Goal: Information Seeking & Learning: Learn about a topic

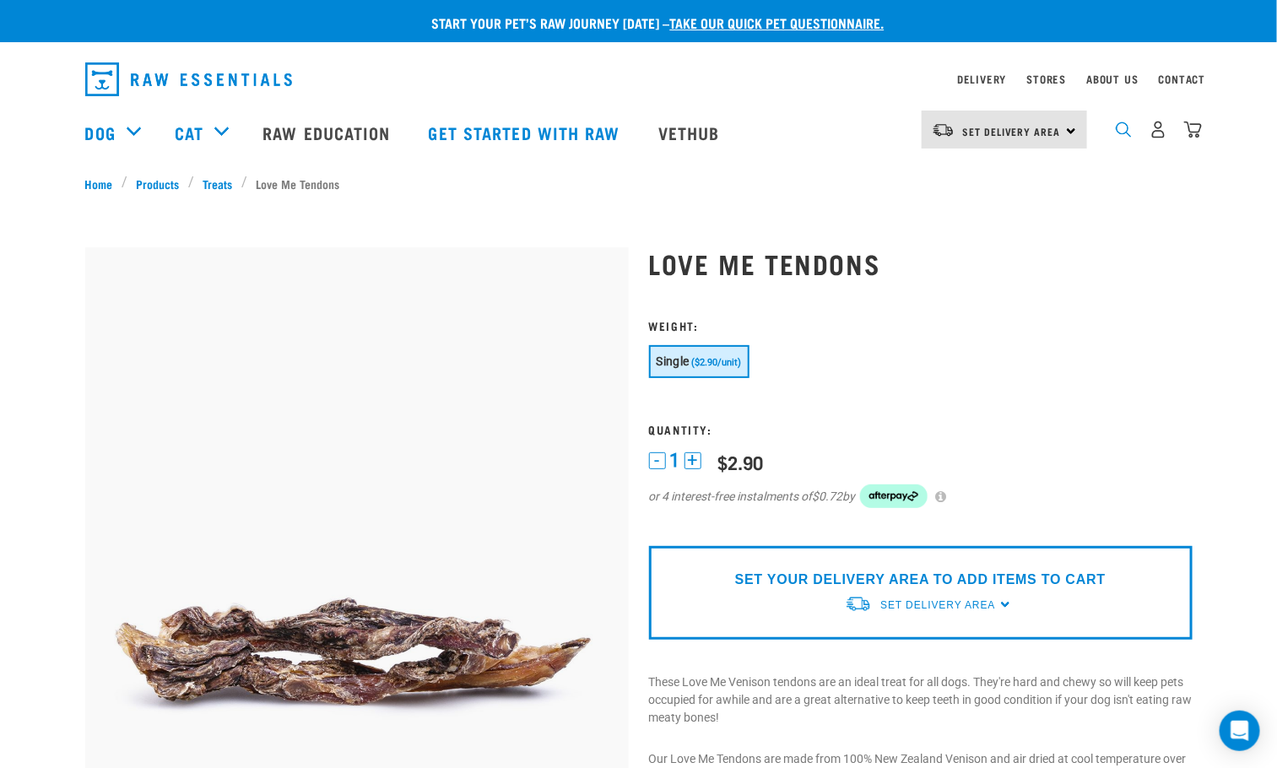
click at [1125, 132] on img "dropdown navigation" at bounding box center [1123, 129] width 16 height 16
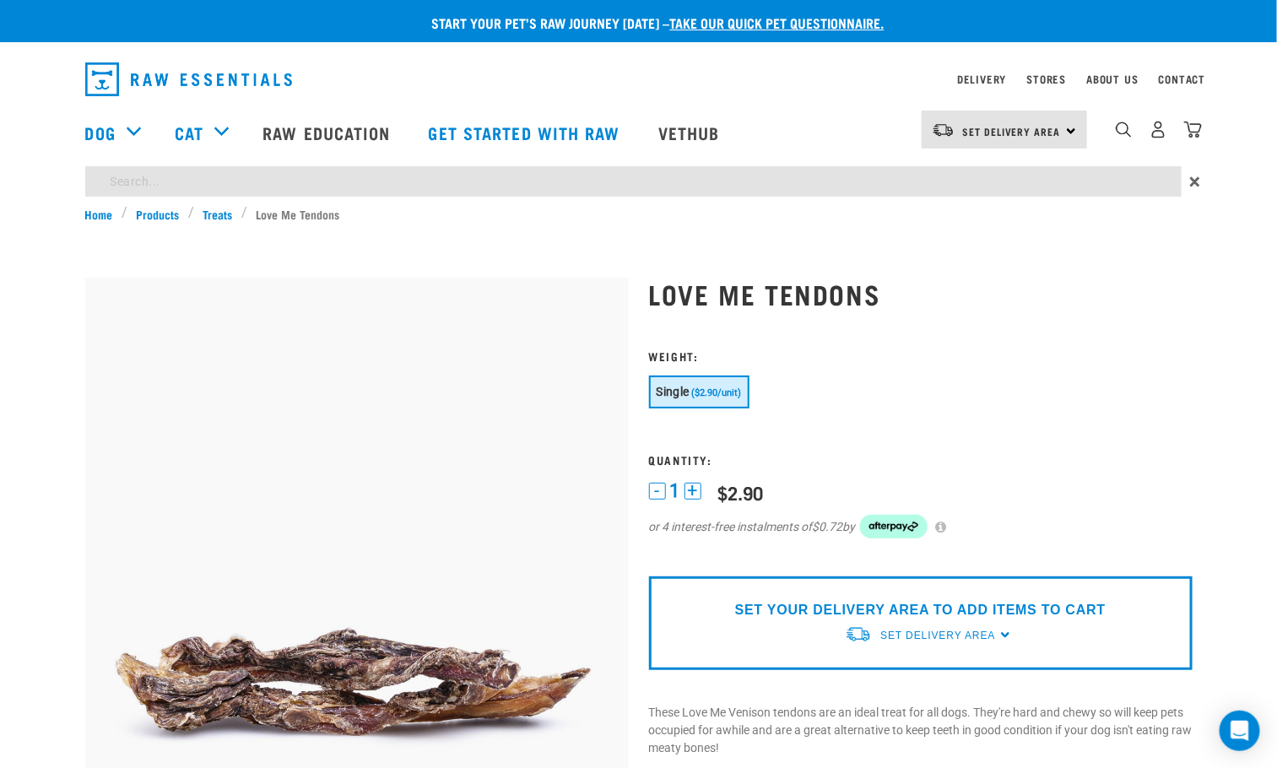
click at [796, 181] on input "search" at bounding box center [633, 181] width 1096 height 30
type input "BULL PIZZLE"
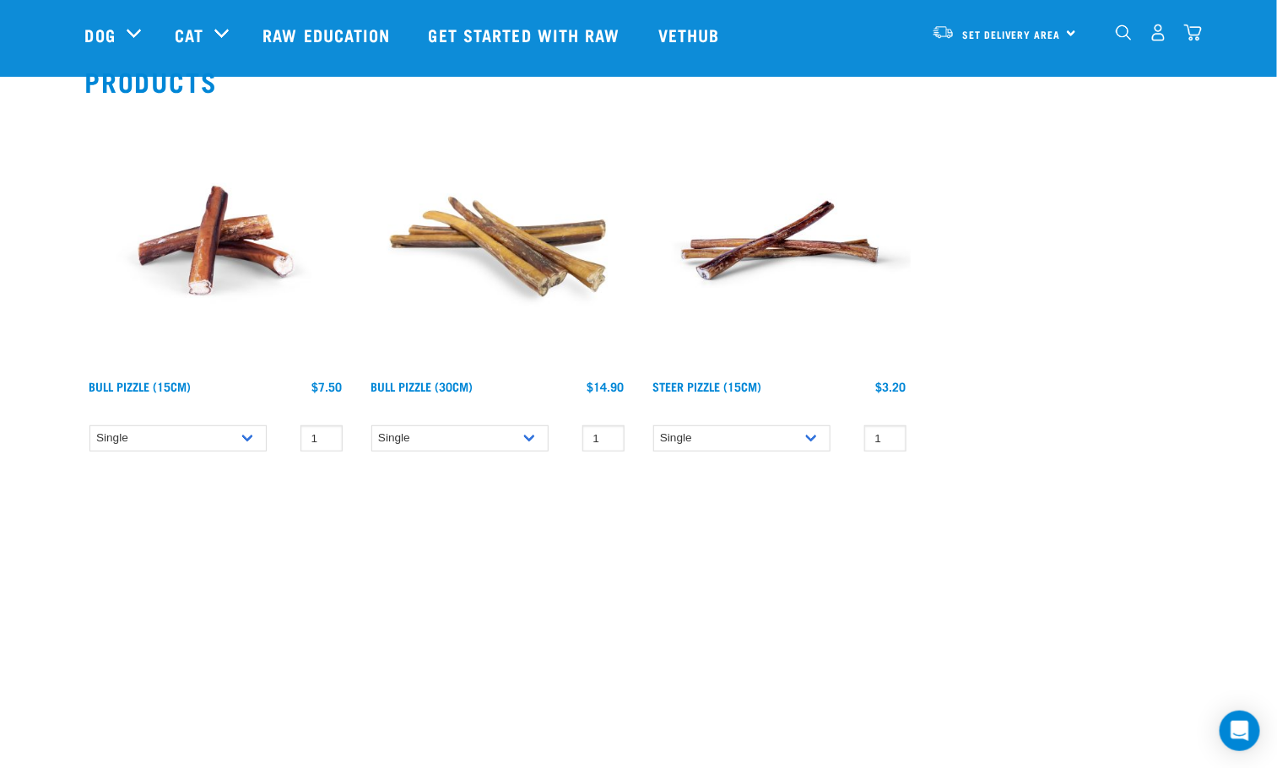
scroll to position [127, 0]
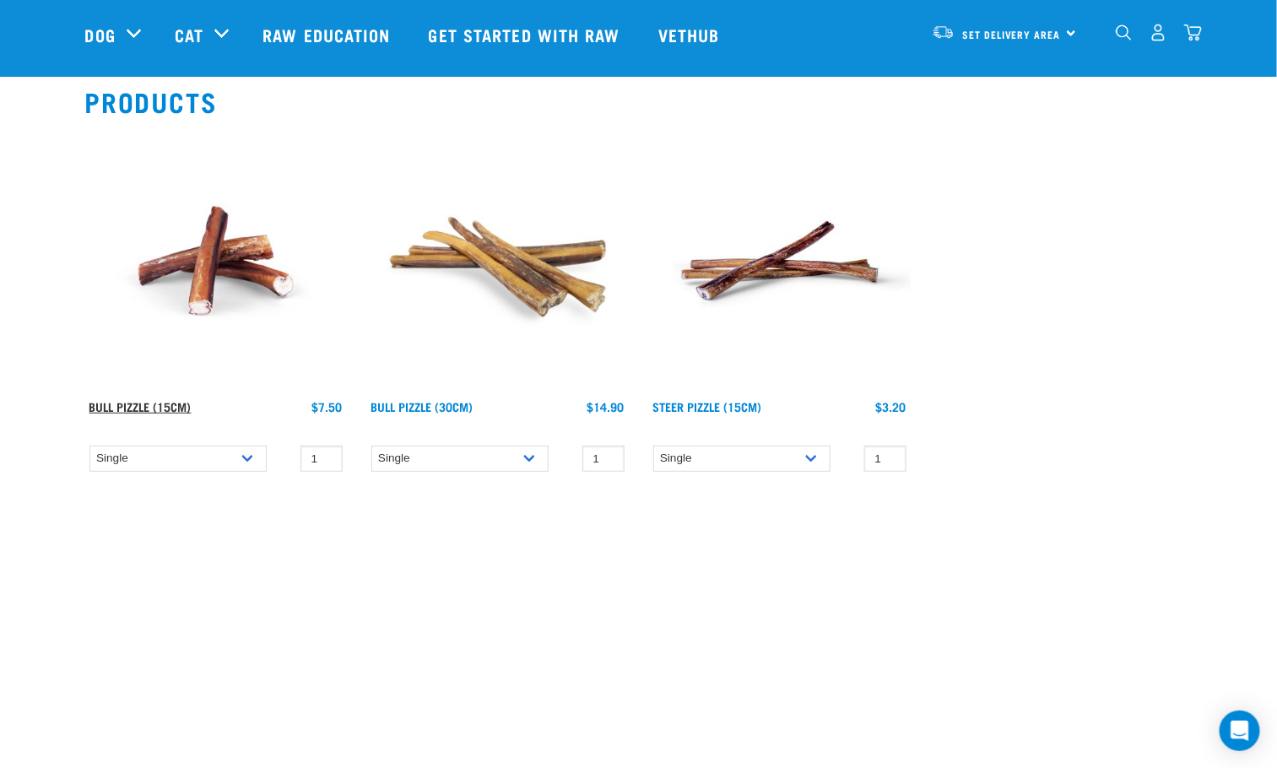
click at [172, 408] on link "Bull Pizzle (15cm)" at bounding box center [140, 406] width 102 height 6
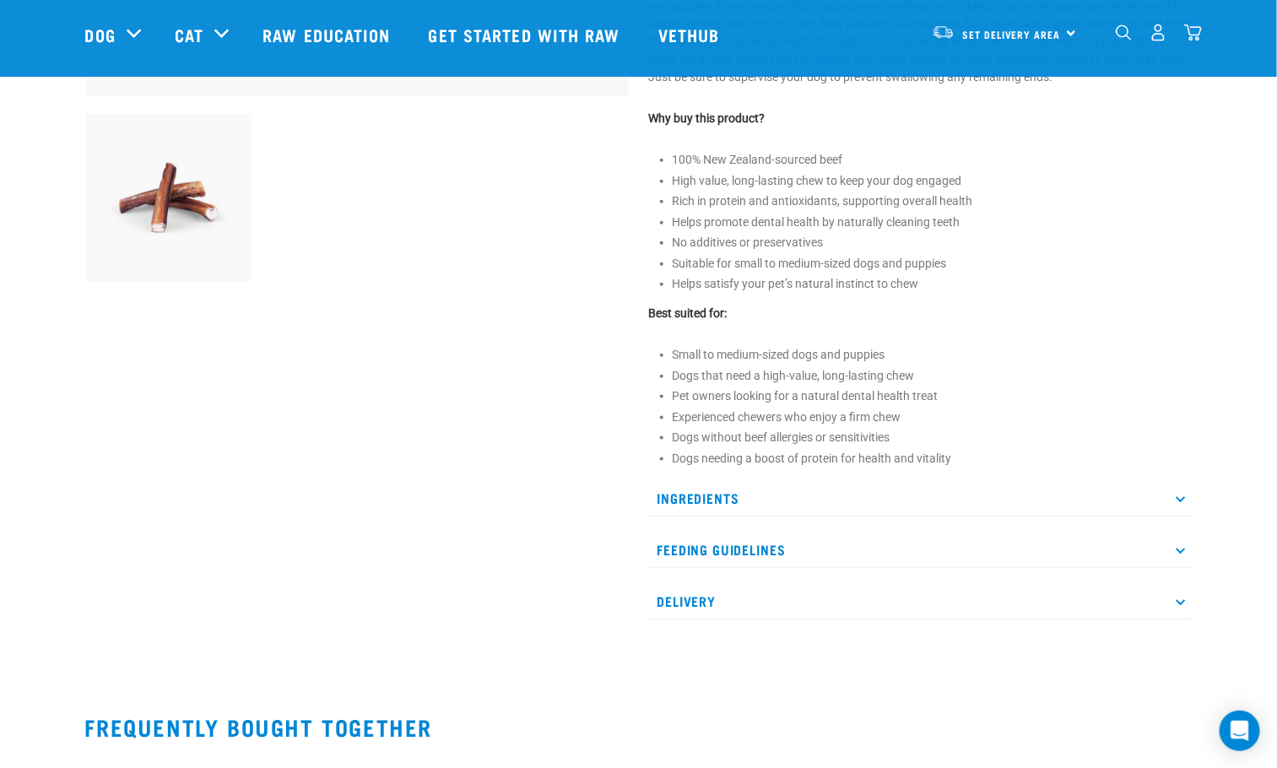
scroll to position [633, 0]
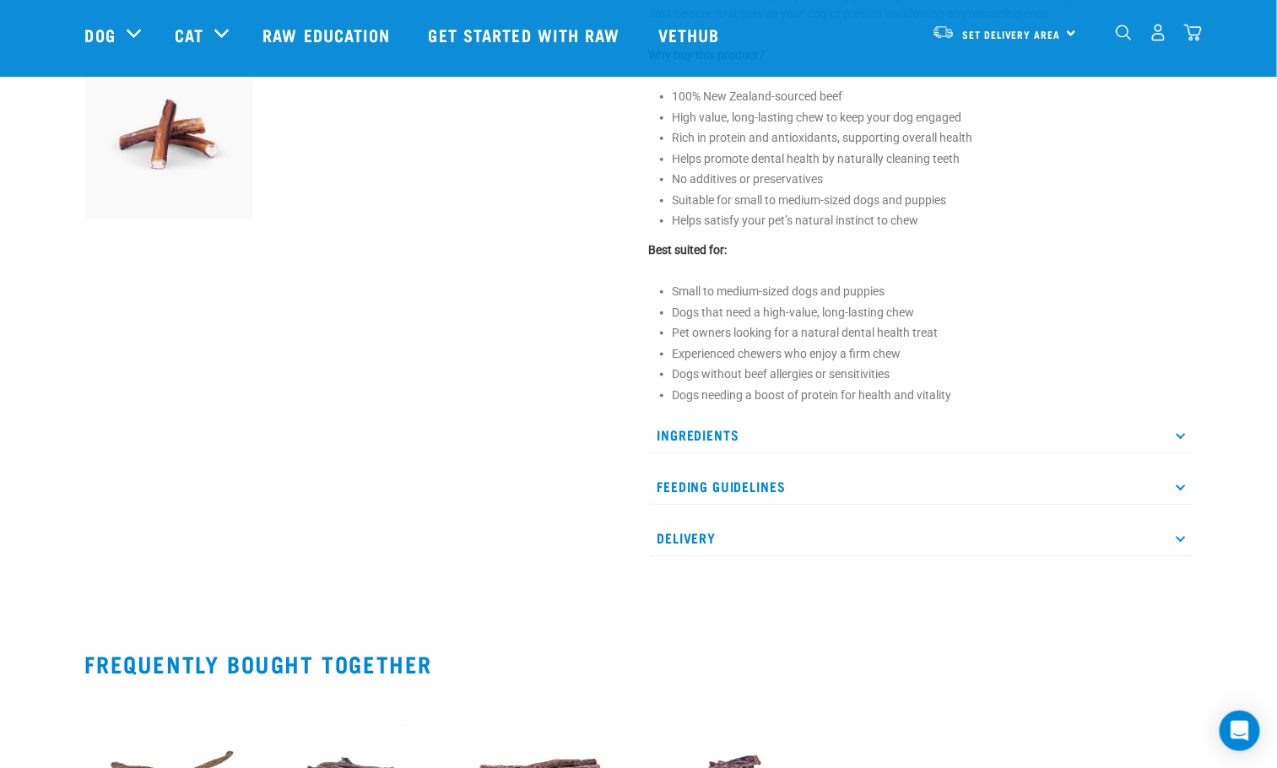
click at [1172, 438] on p "Ingredients" at bounding box center [920, 435] width 543 height 38
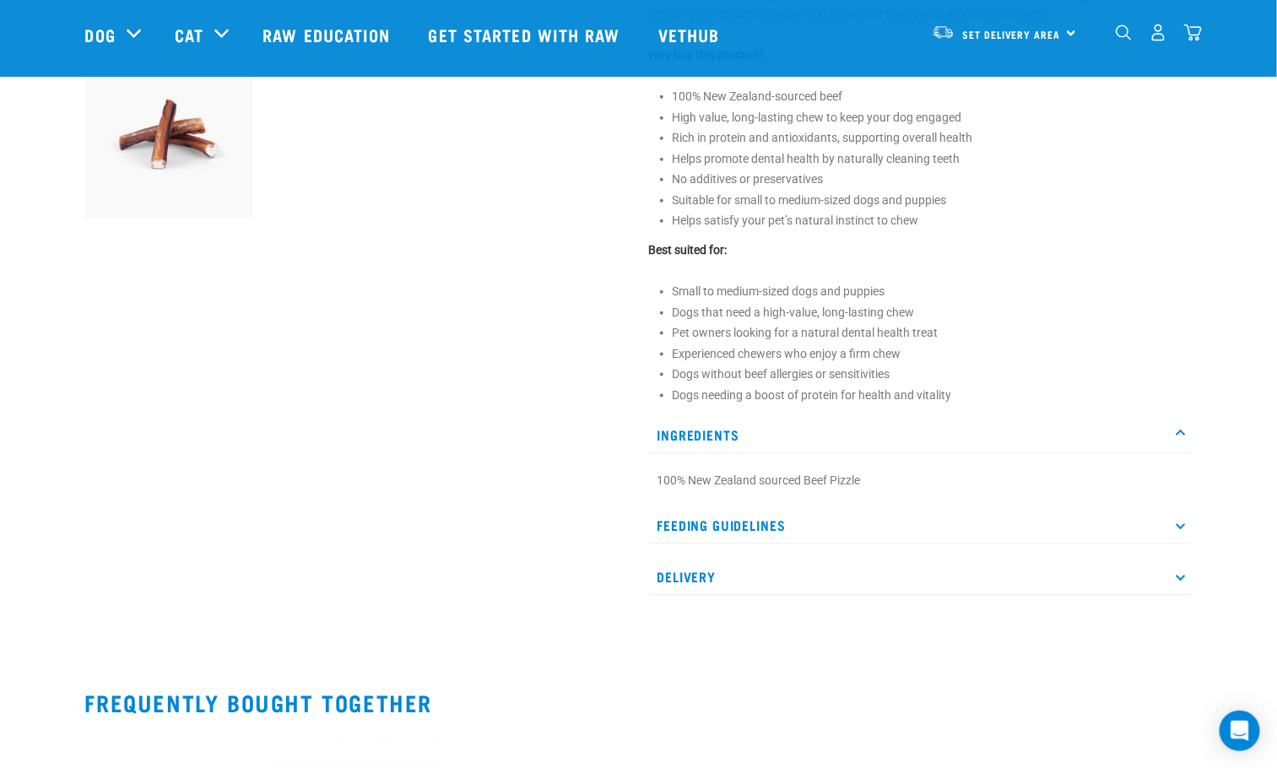
click at [1182, 522] on icon at bounding box center [1179, 524] width 9 height 9
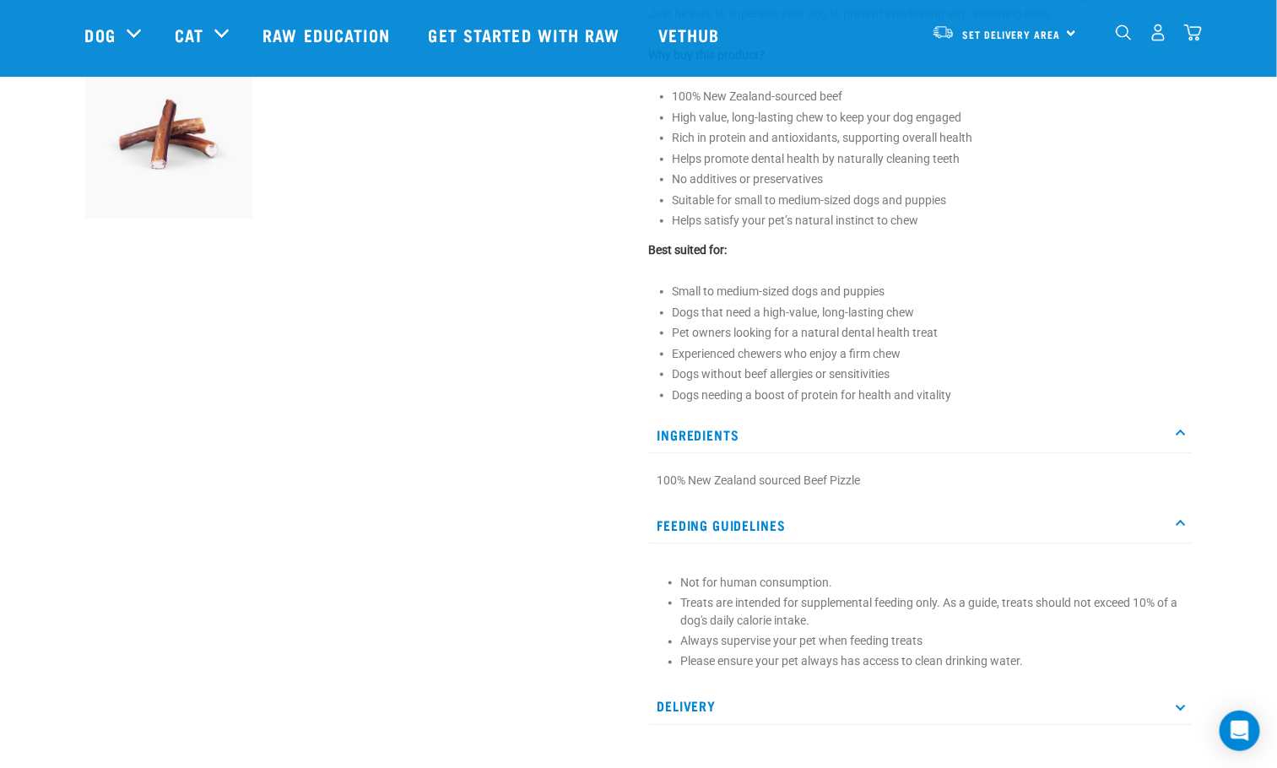
click at [1182, 522] on icon at bounding box center [1179, 524] width 9 height 9
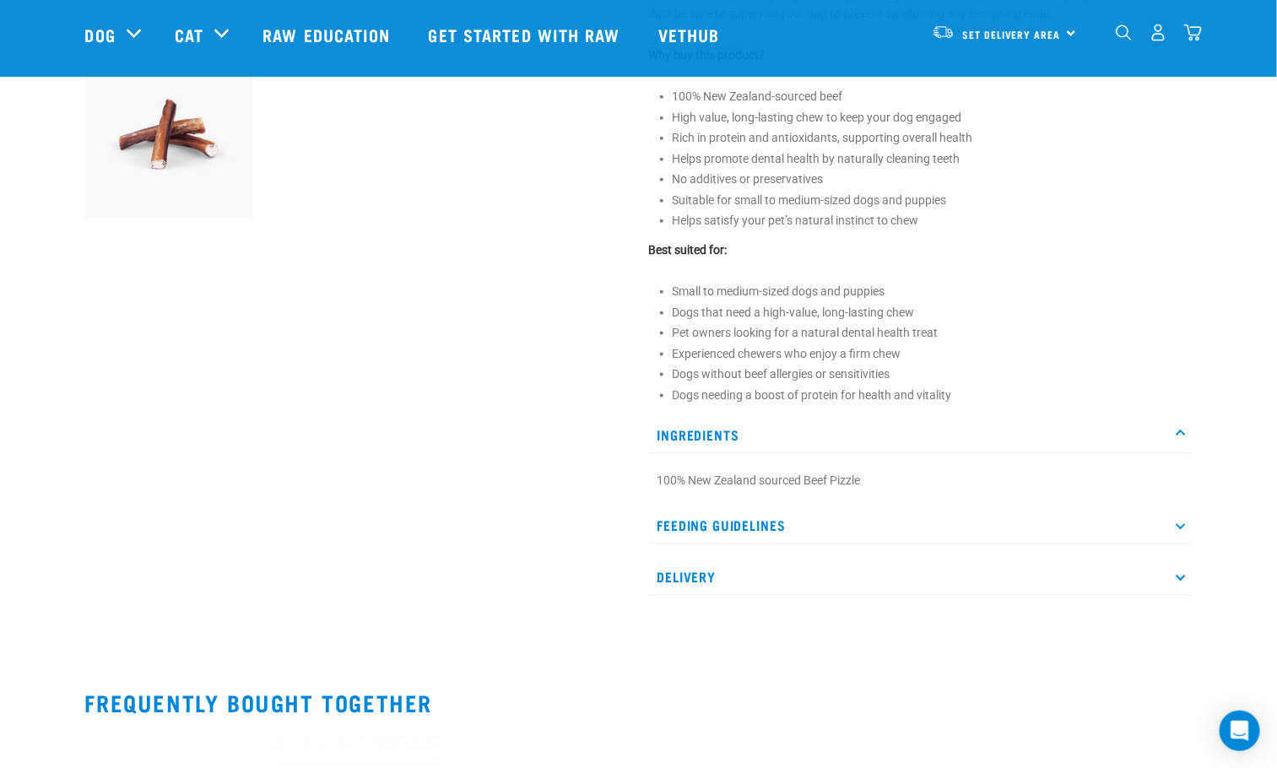
click at [1185, 430] on p "Ingredients" at bounding box center [920, 435] width 543 height 38
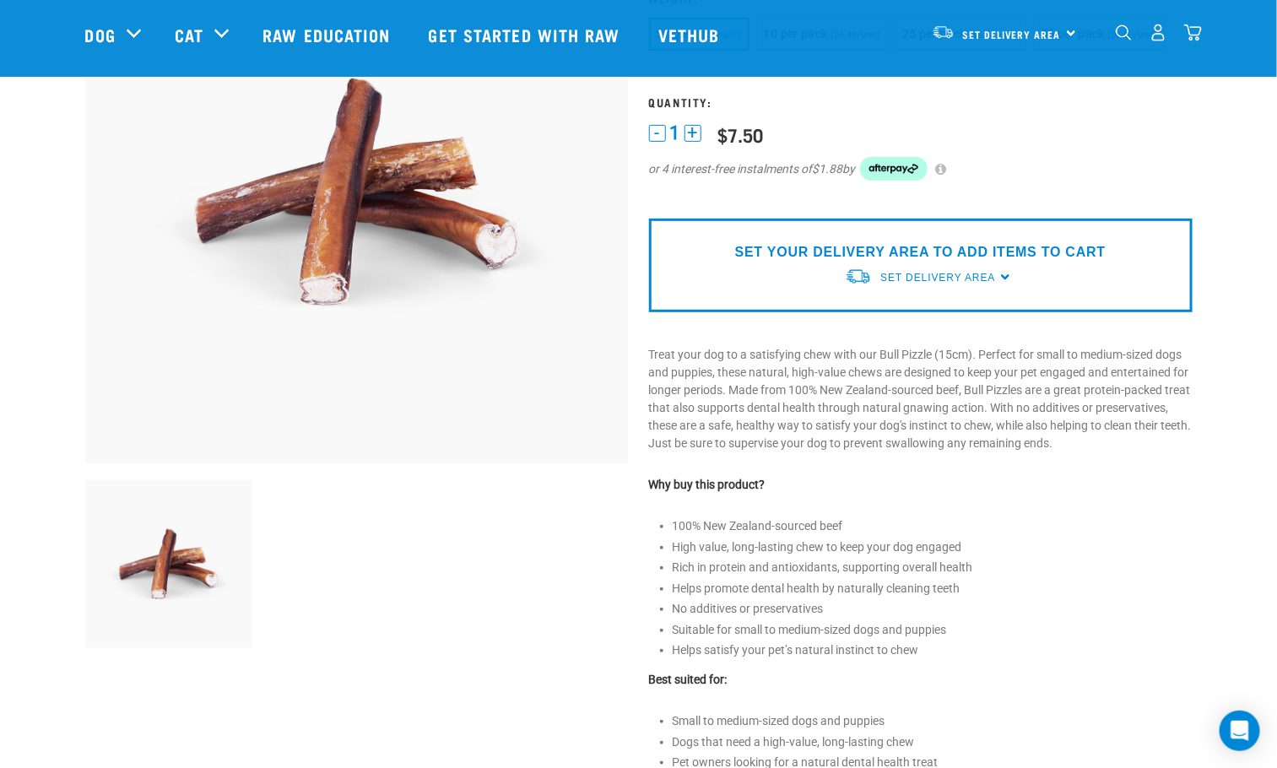
scroll to position [127, 0]
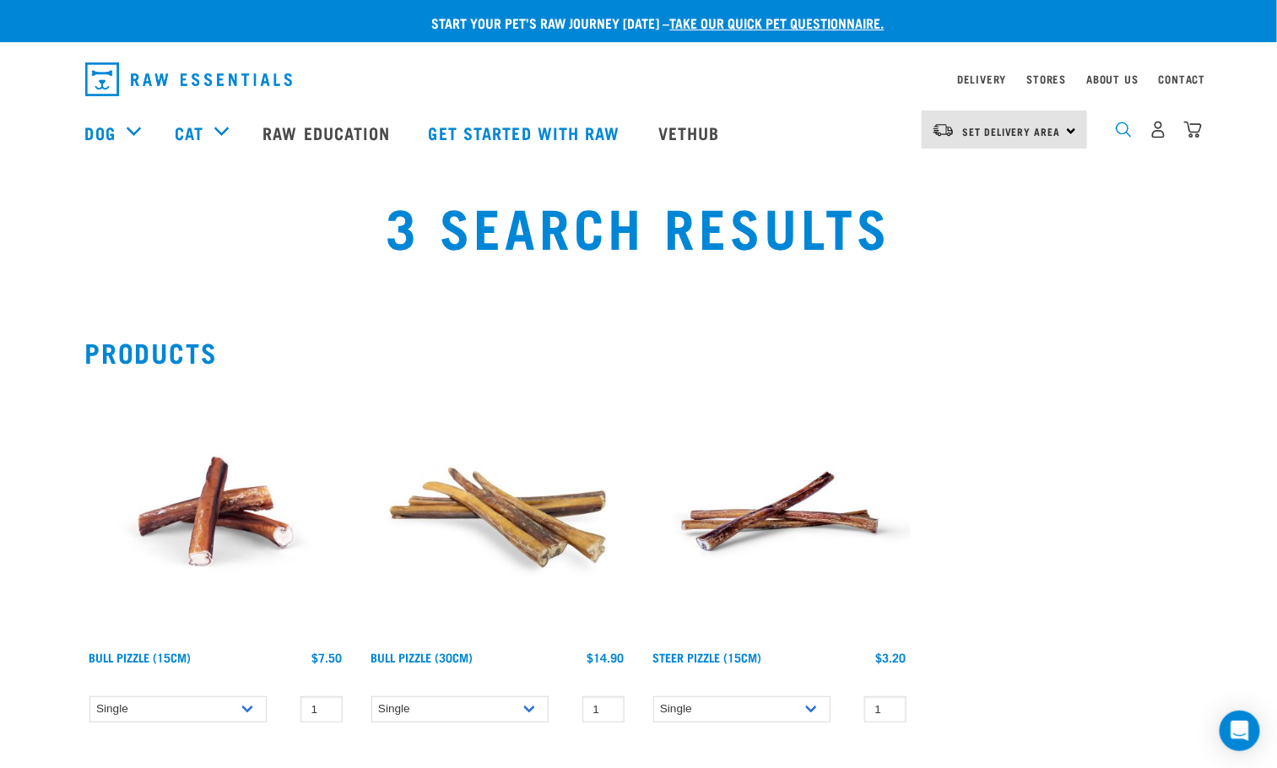
click at [1130, 132] on img "dropdown navigation" at bounding box center [1123, 129] width 16 height 16
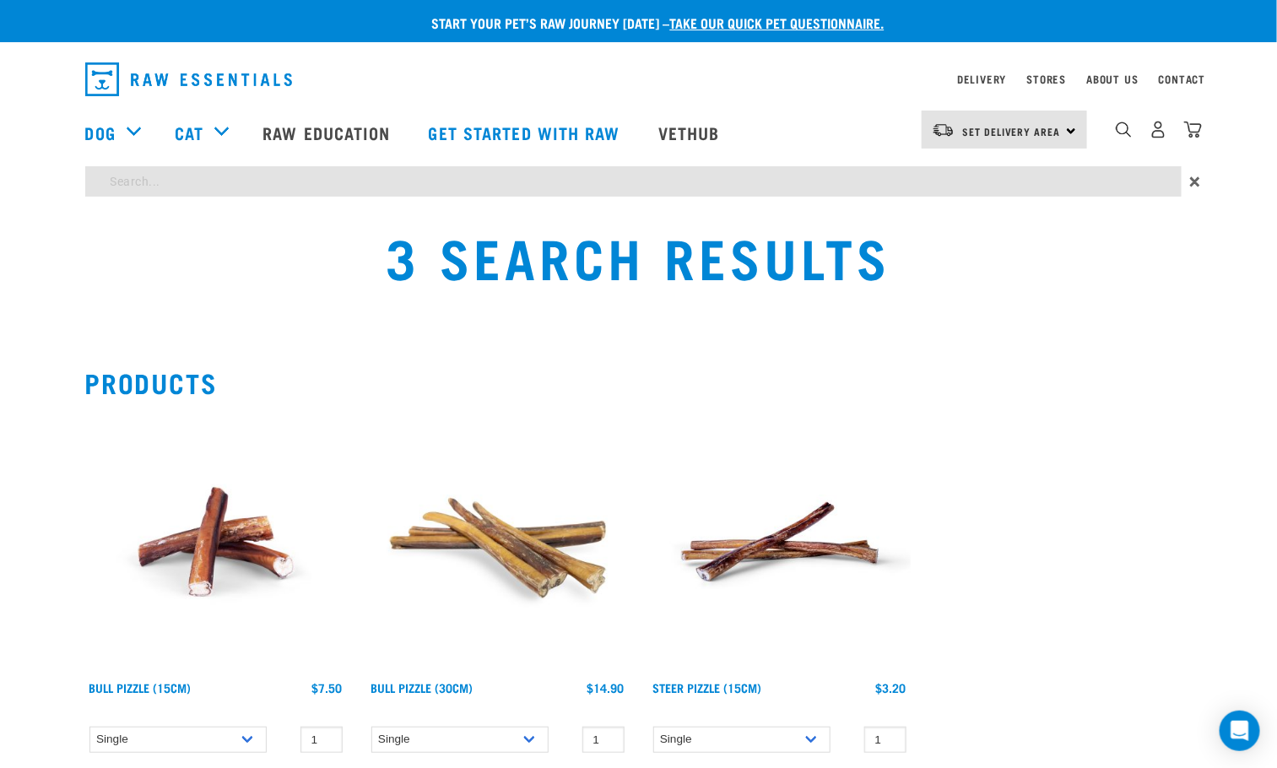
click at [565, 180] on input "search" at bounding box center [633, 181] width 1096 height 30
type input "BEEF EAR"
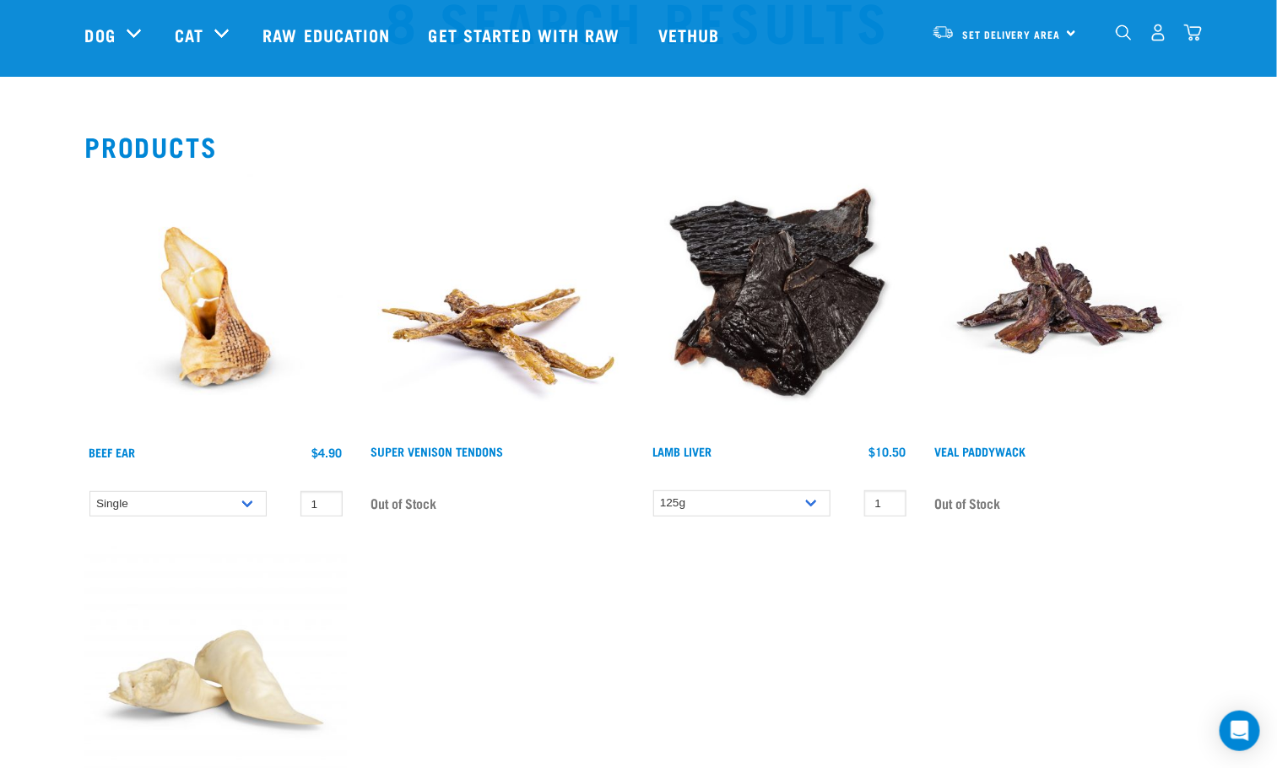
scroll to position [127, 0]
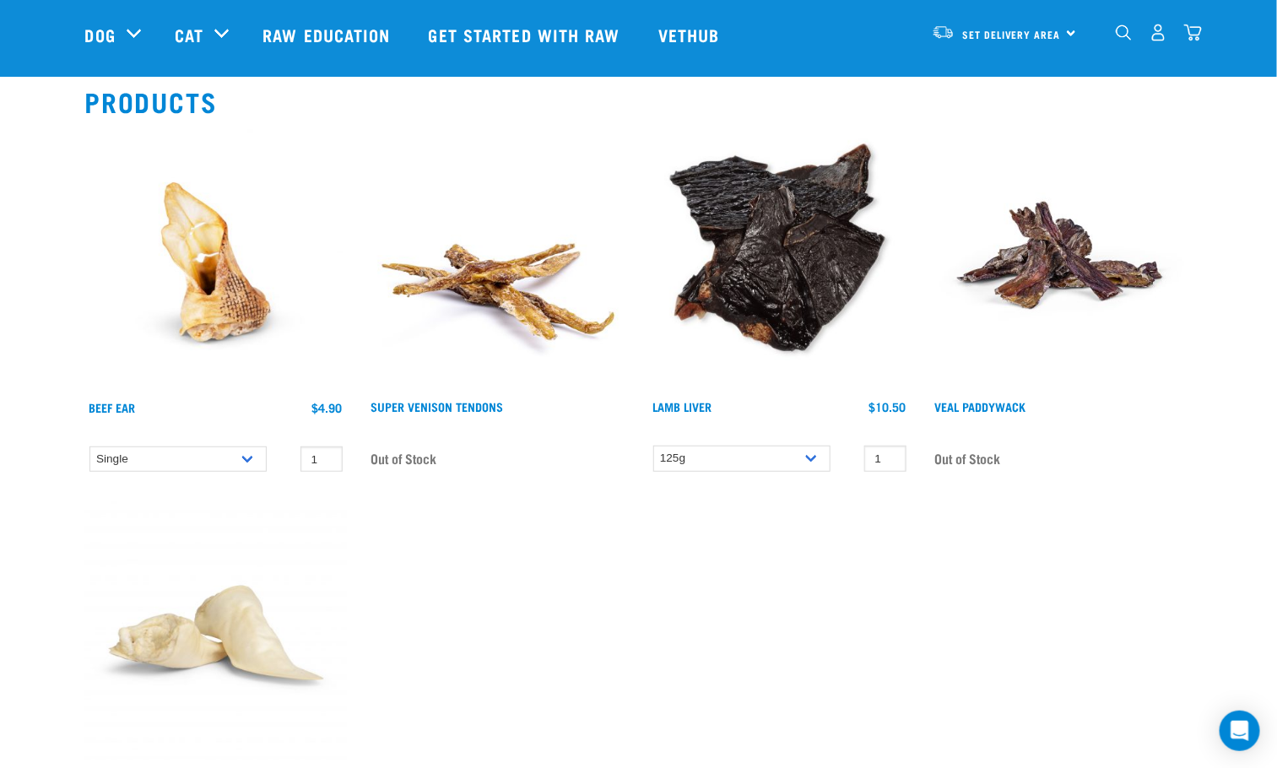
click at [231, 307] on img at bounding box center [216, 261] width 262 height 262
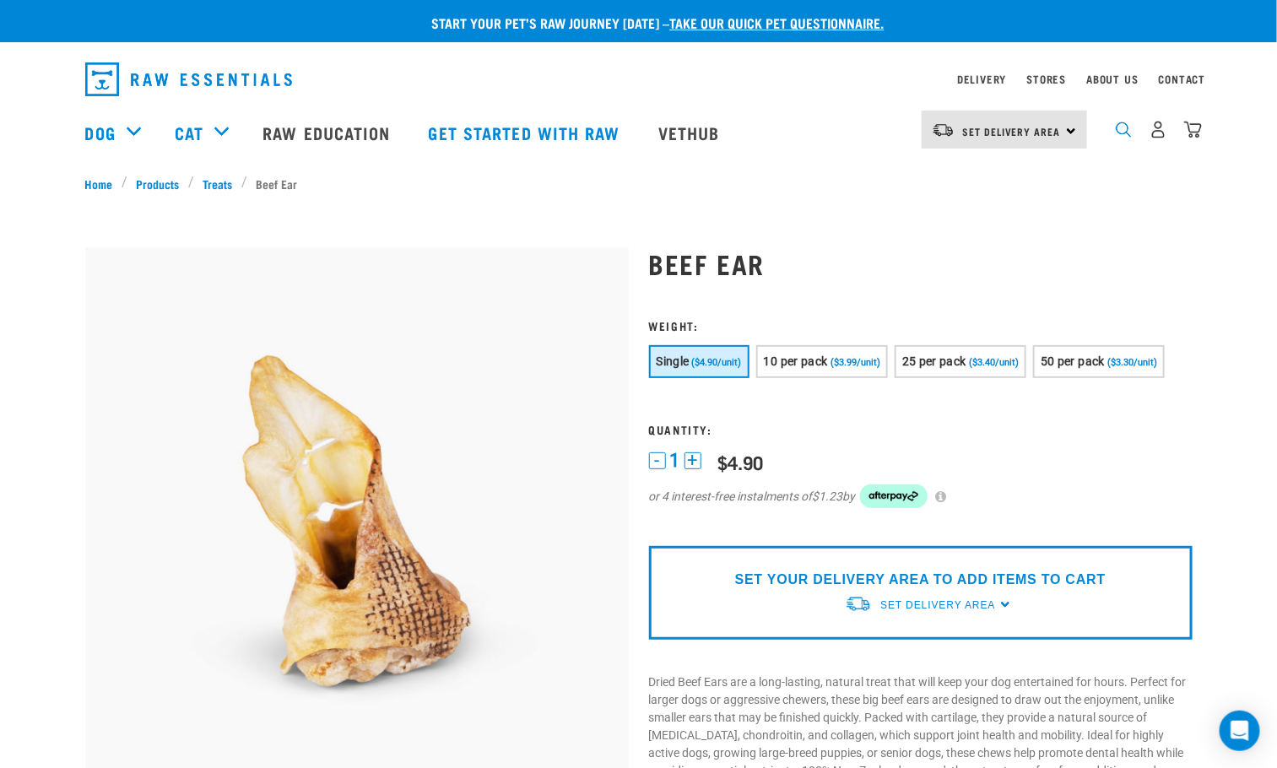
click at [1124, 138] on img "dropdown navigation" at bounding box center [1123, 129] width 16 height 16
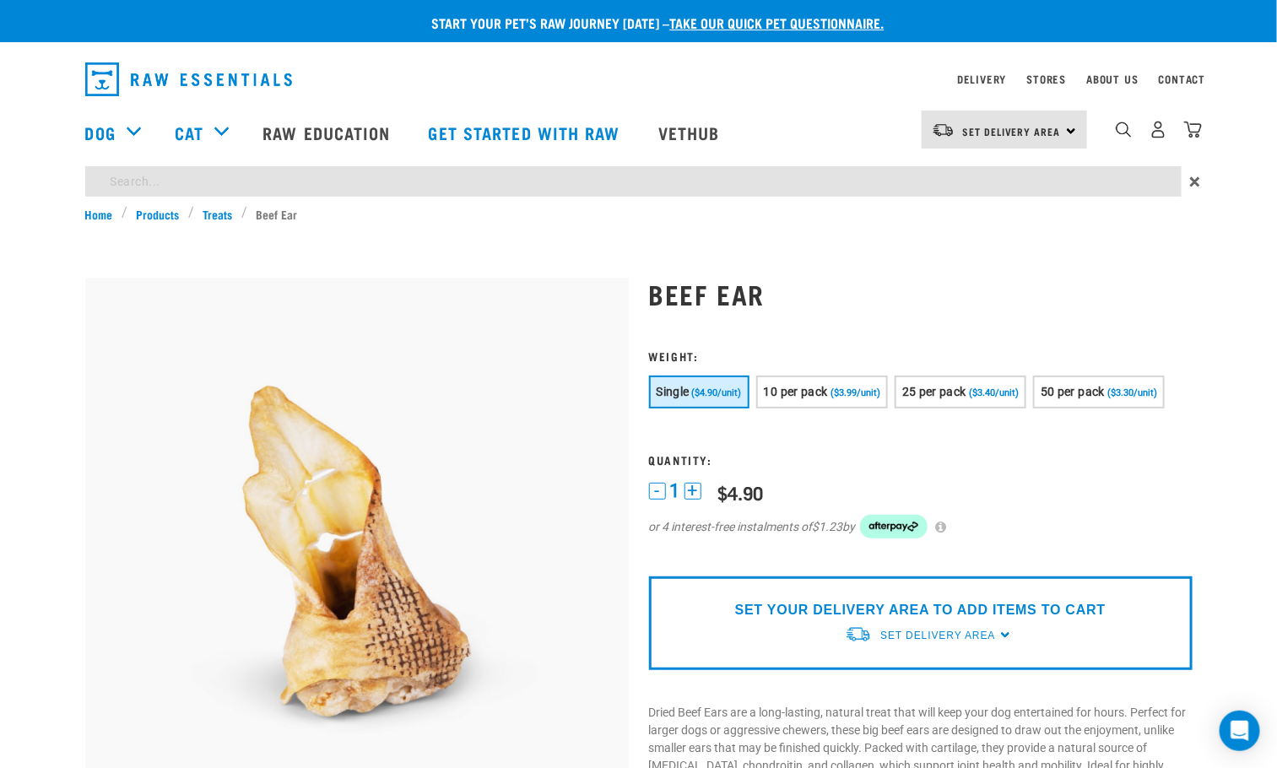
click at [246, 172] on input "search" at bounding box center [633, 181] width 1096 height 30
type input "DISTRESS SPRAY"
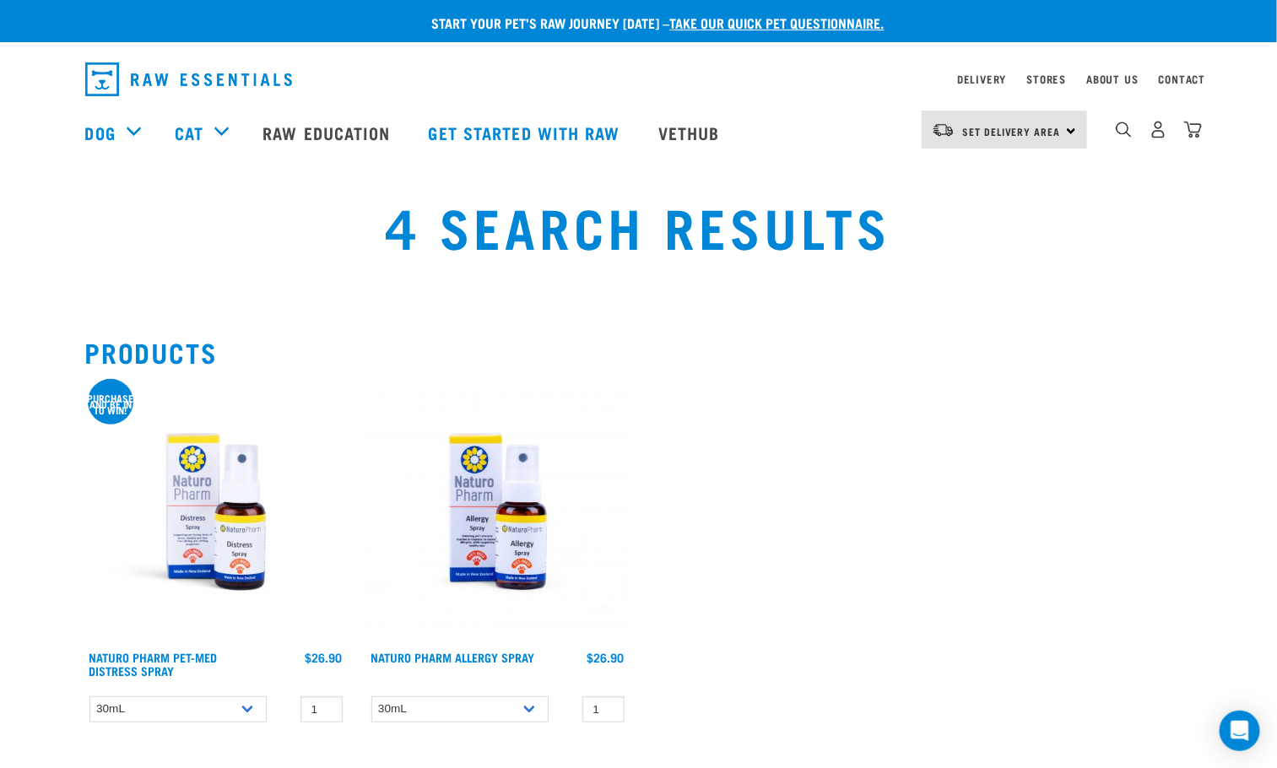
scroll to position [127, 0]
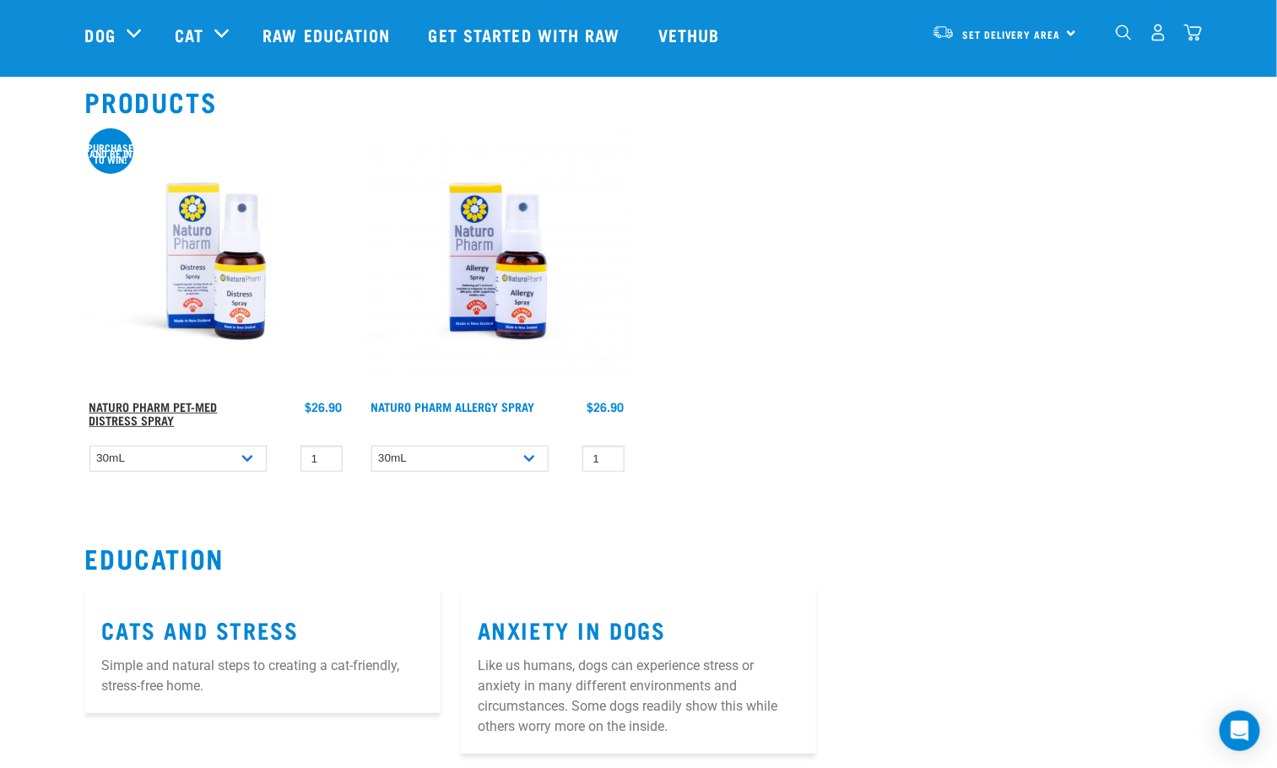
click at [181, 403] on link "Naturo Pharm Pet-Med Distress Spray" at bounding box center [153, 412] width 128 height 19
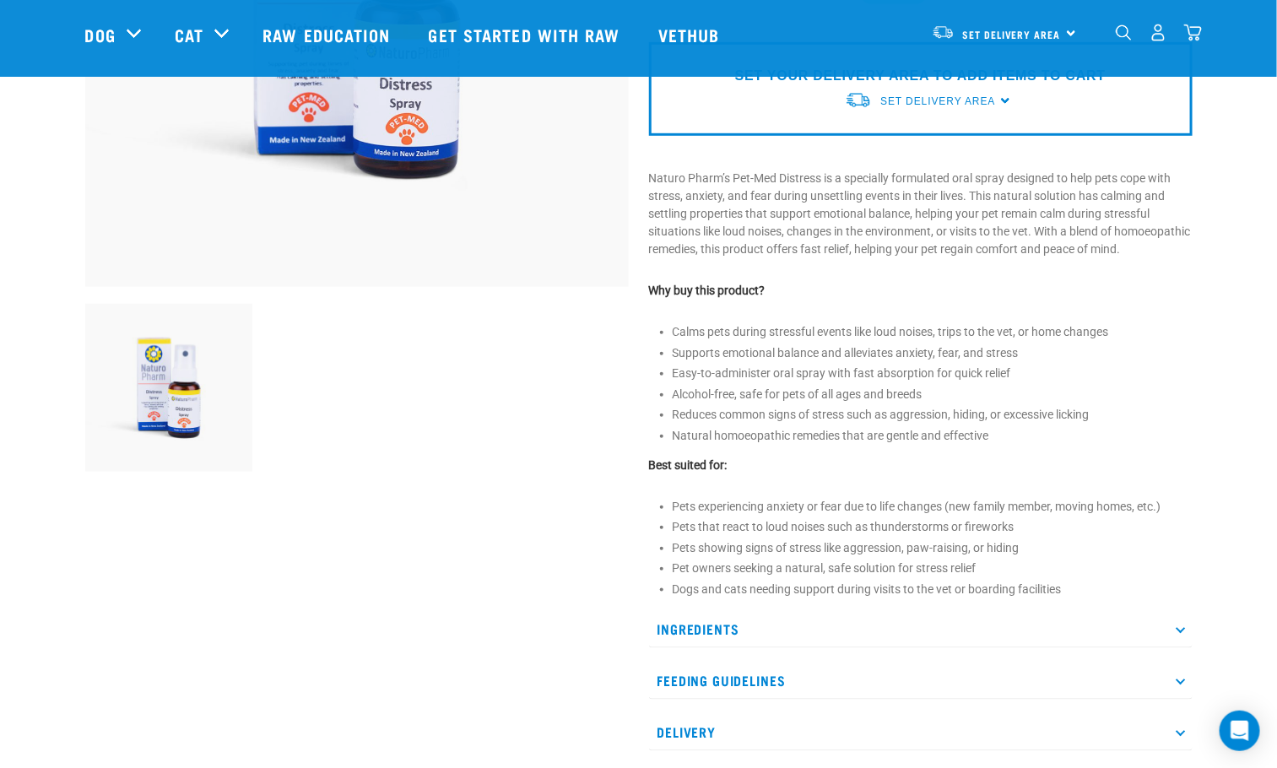
scroll to position [506, 0]
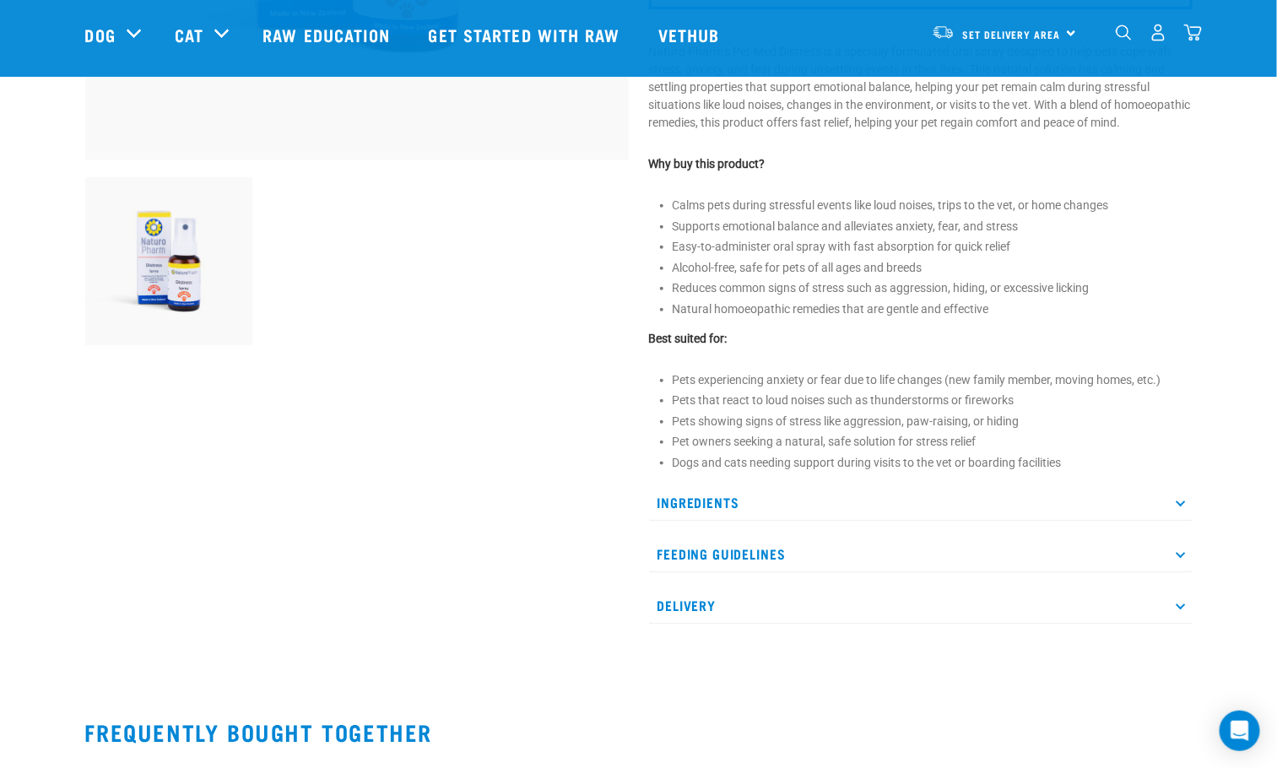
click at [1182, 506] on icon at bounding box center [1179, 501] width 9 height 9
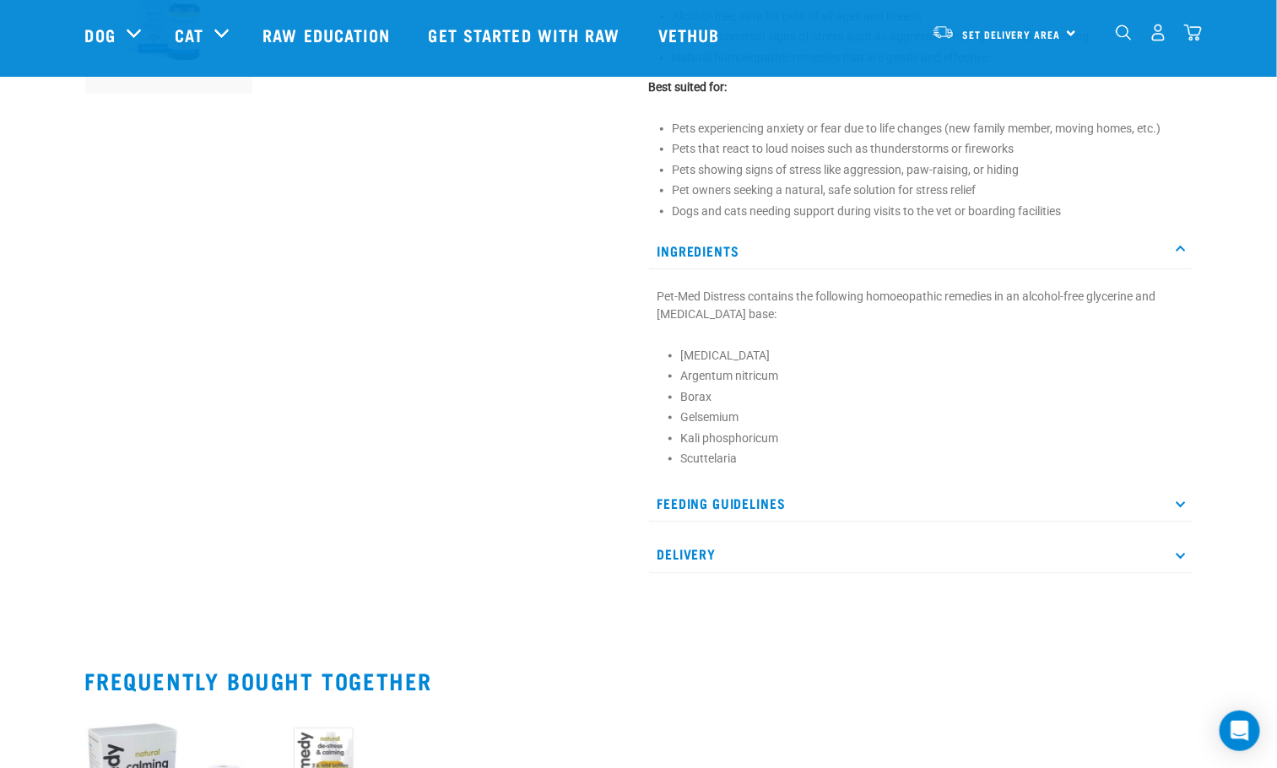
scroll to position [759, 0]
click at [1178, 521] on p "Feeding Guidelines" at bounding box center [920, 502] width 543 height 38
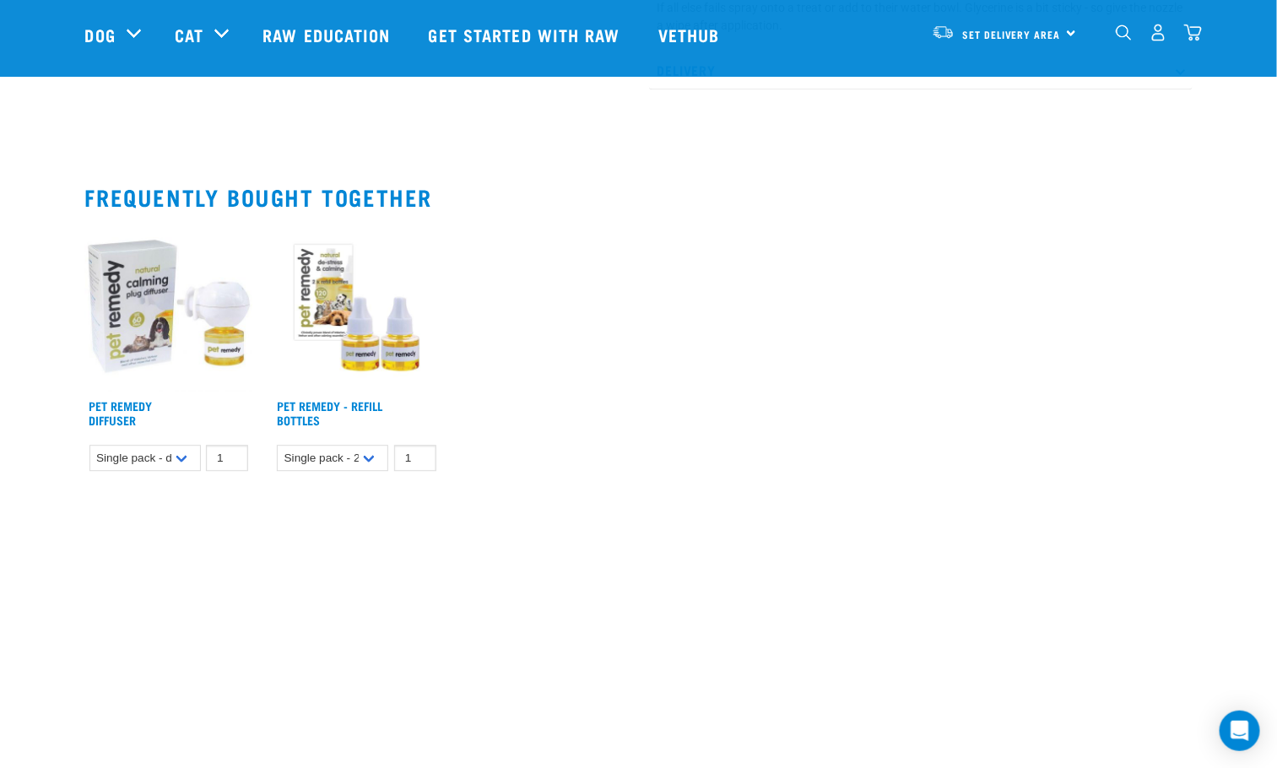
scroll to position [1519, 0]
click at [357, 375] on img at bounding box center [357, 306] width 168 height 168
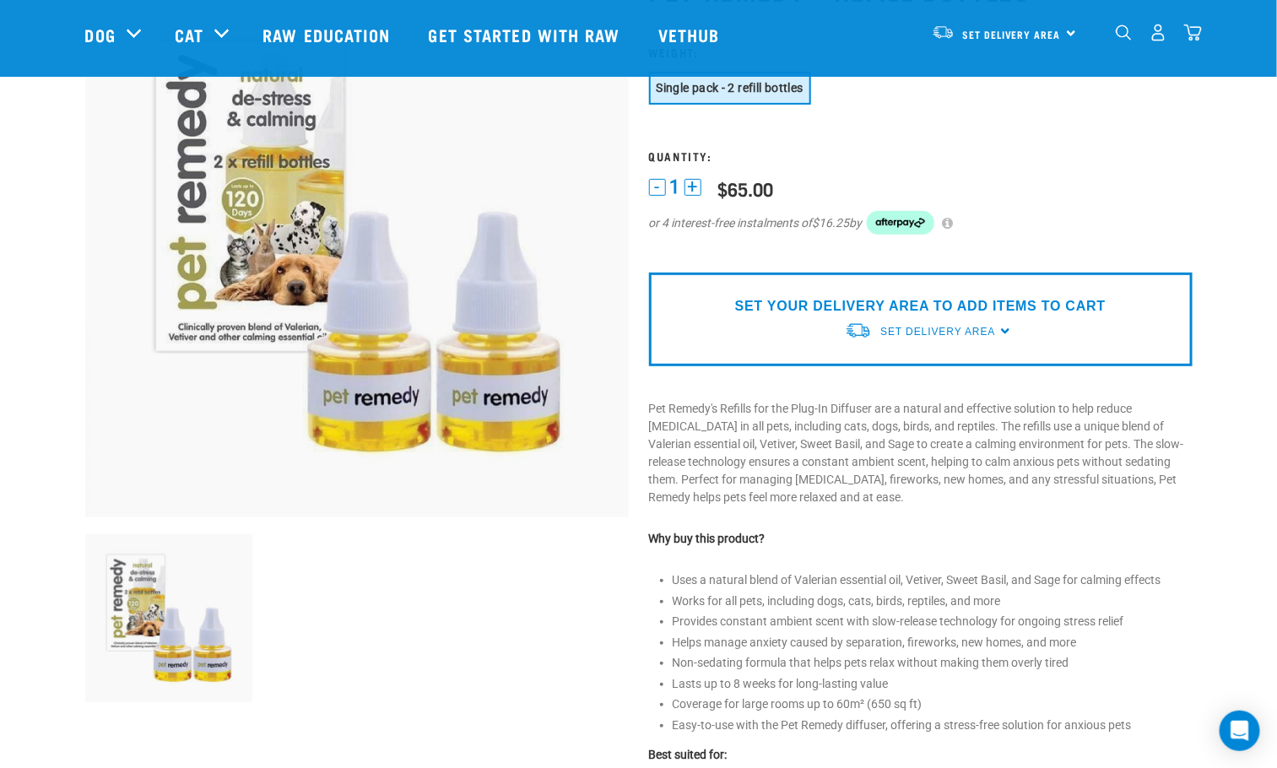
scroll to position [127, 0]
